Goal: Task Accomplishment & Management: Use online tool/utility

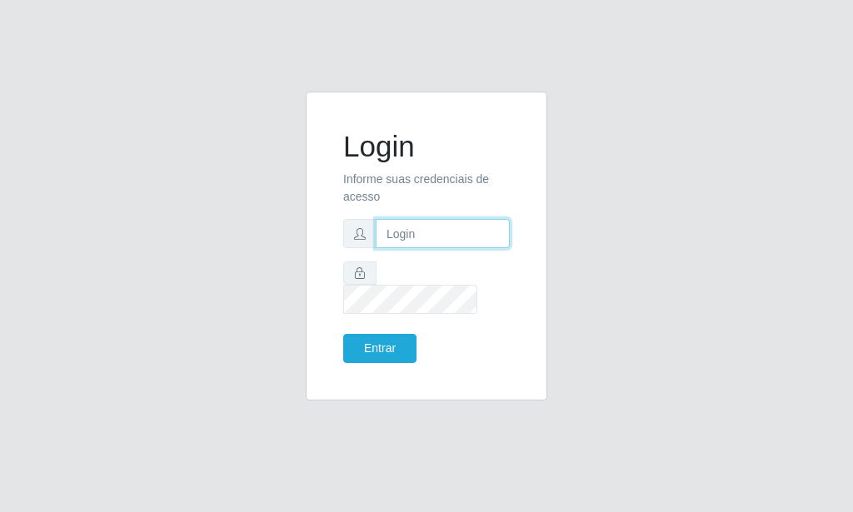
click at [440, 236] on input "text" at bounding box center [443, 233] width 134 height 29
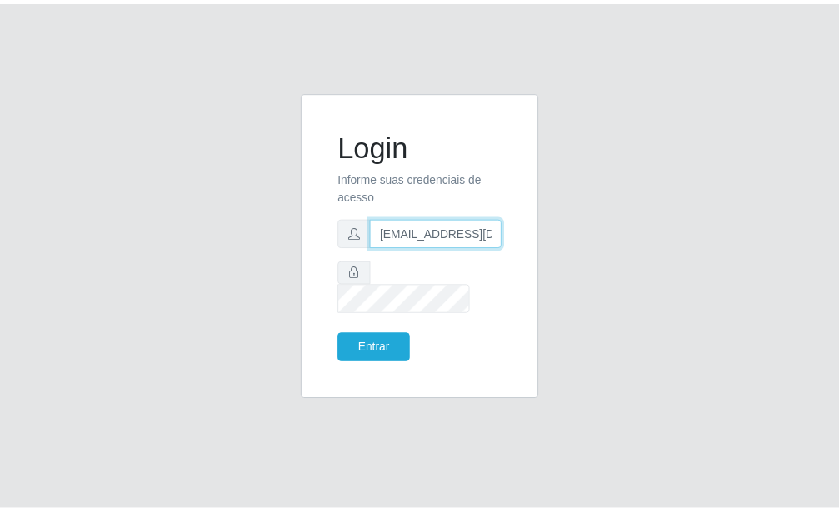
scroll to position [0, 2]
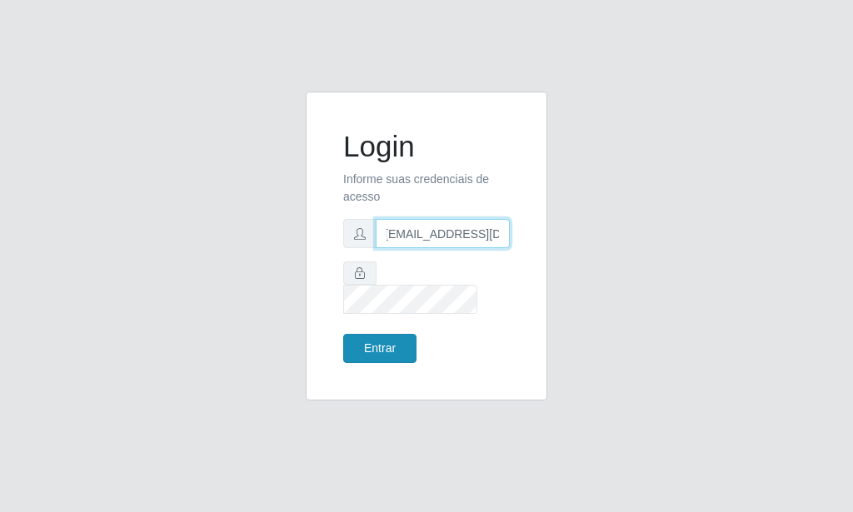
type input "[EMAIL_ADDRESS][DOMAIN_NAME]"
click at [350, 334] on button "Entrar" at bounding box center [379, 348] width 73 height 29
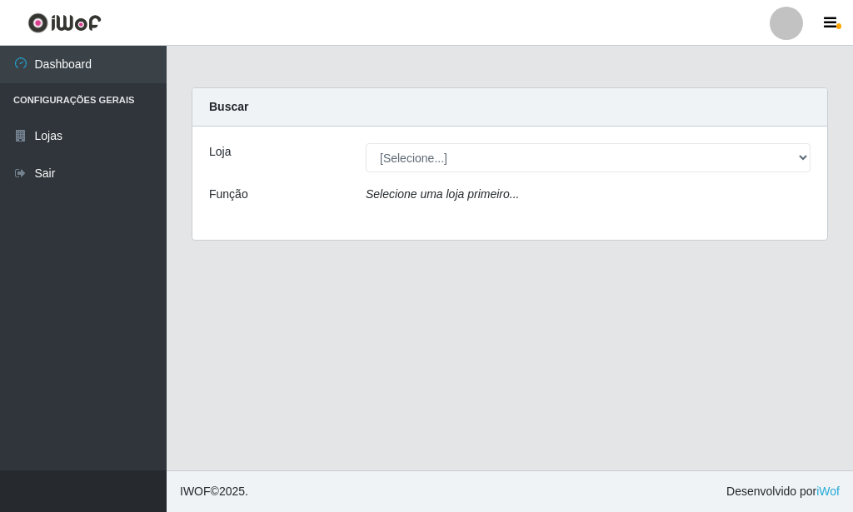
click at [229, 280] on main "Carregando... Buscar Loja [Selecione...] Rede Potiguar 6 - Extremoz Função Sele…" at bounding box center [510, 258] width 687 height 425
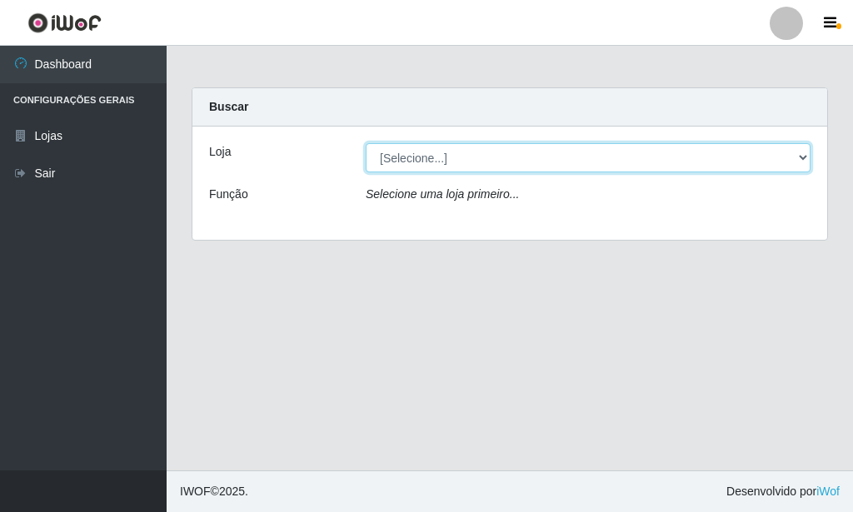
select select "80"
click option "Rede Potiguar 6 - Extremoz" at bounding box center [0, 0] width 0 height 0
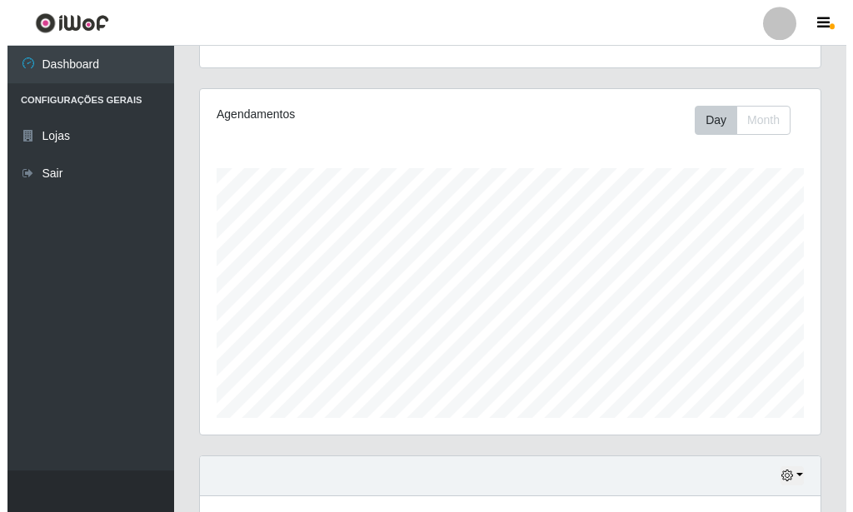
scroll to position [425, 0]
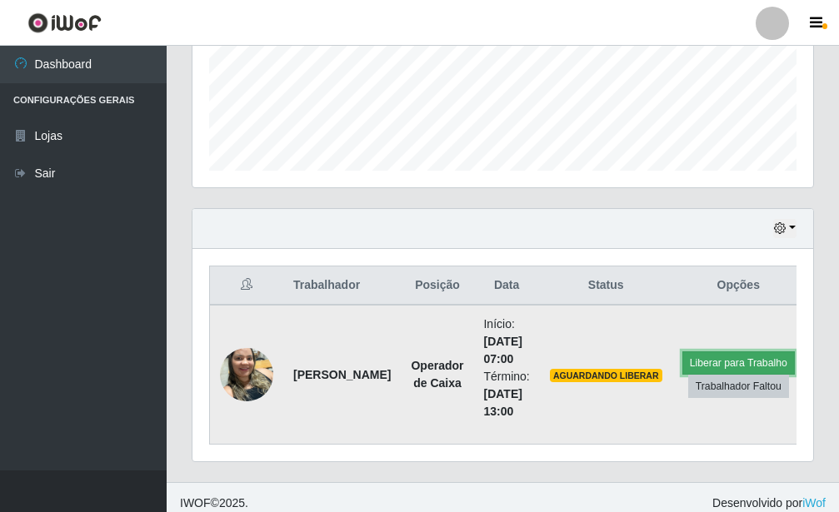
click at [697, 367] on button "Liberar para Trabalho" at bounding box center [738, 363] width 112 height 23
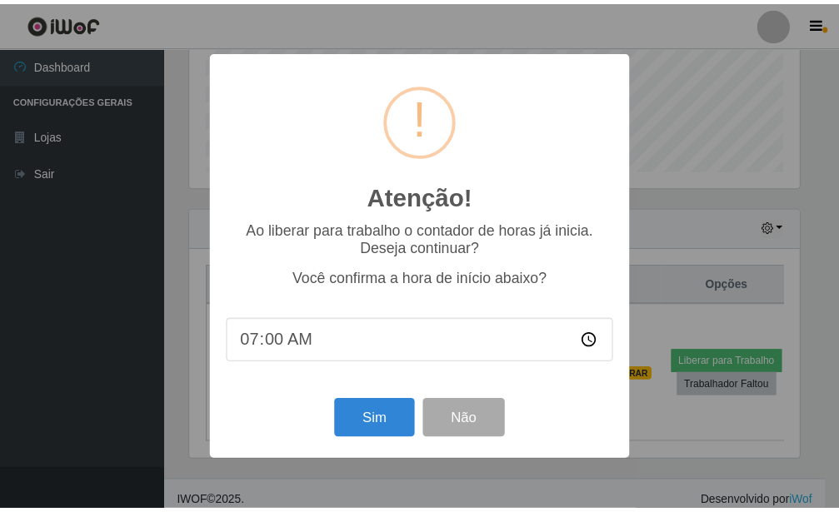
scroll to position [832918, 832643]
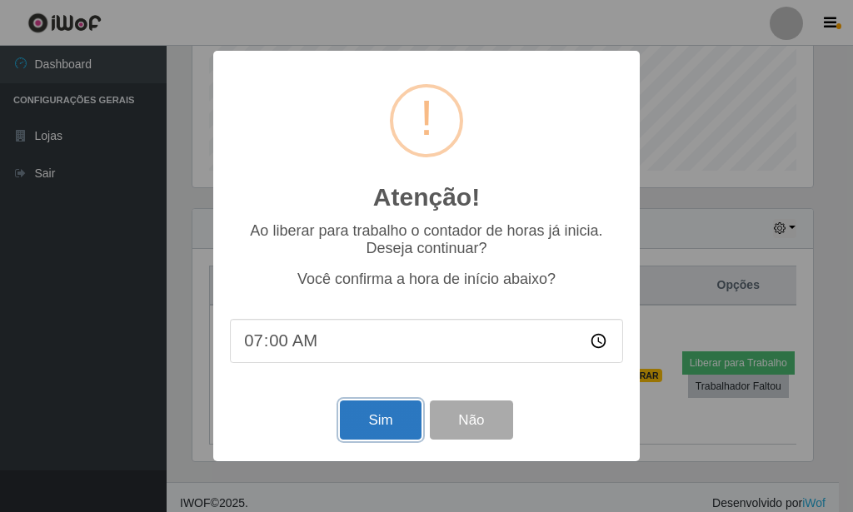
click at [416, 419] on button "Sim" at bounding box center [380, 420] width 81 height 39
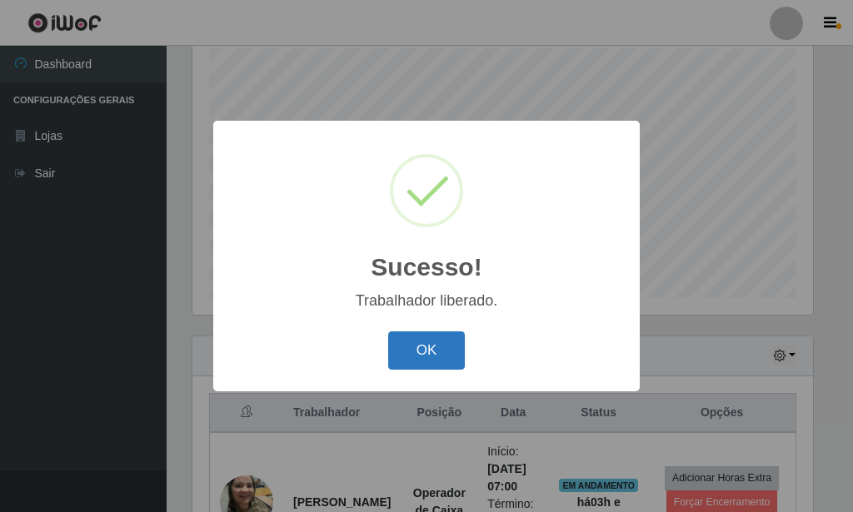
click at [417, 352] on button "OK" at bounding box center [426, 351] width 77 height 39
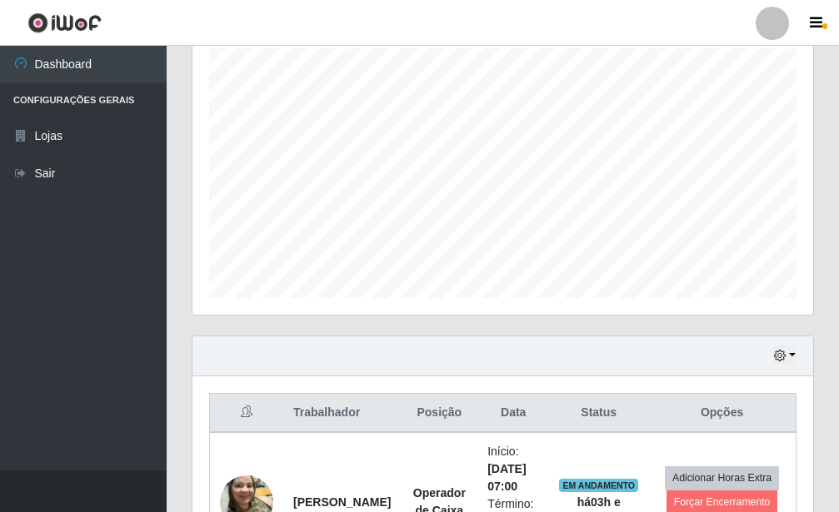
scroll to position [437, 0]
